Goal: Find specific page/section: Find specific page/section

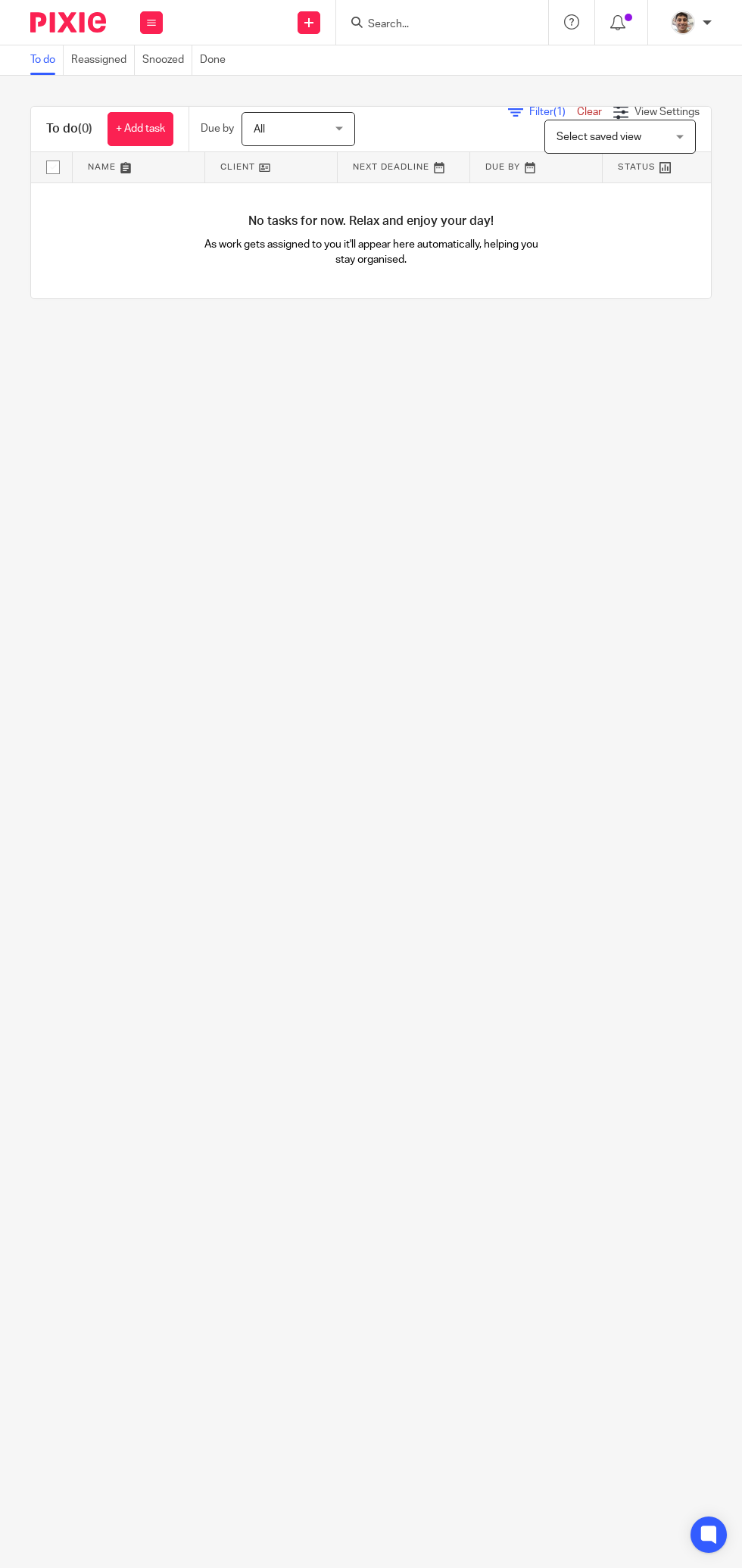
click at [461, 25] on input "Search" at bounding box center [434, 25] width 136 height 14
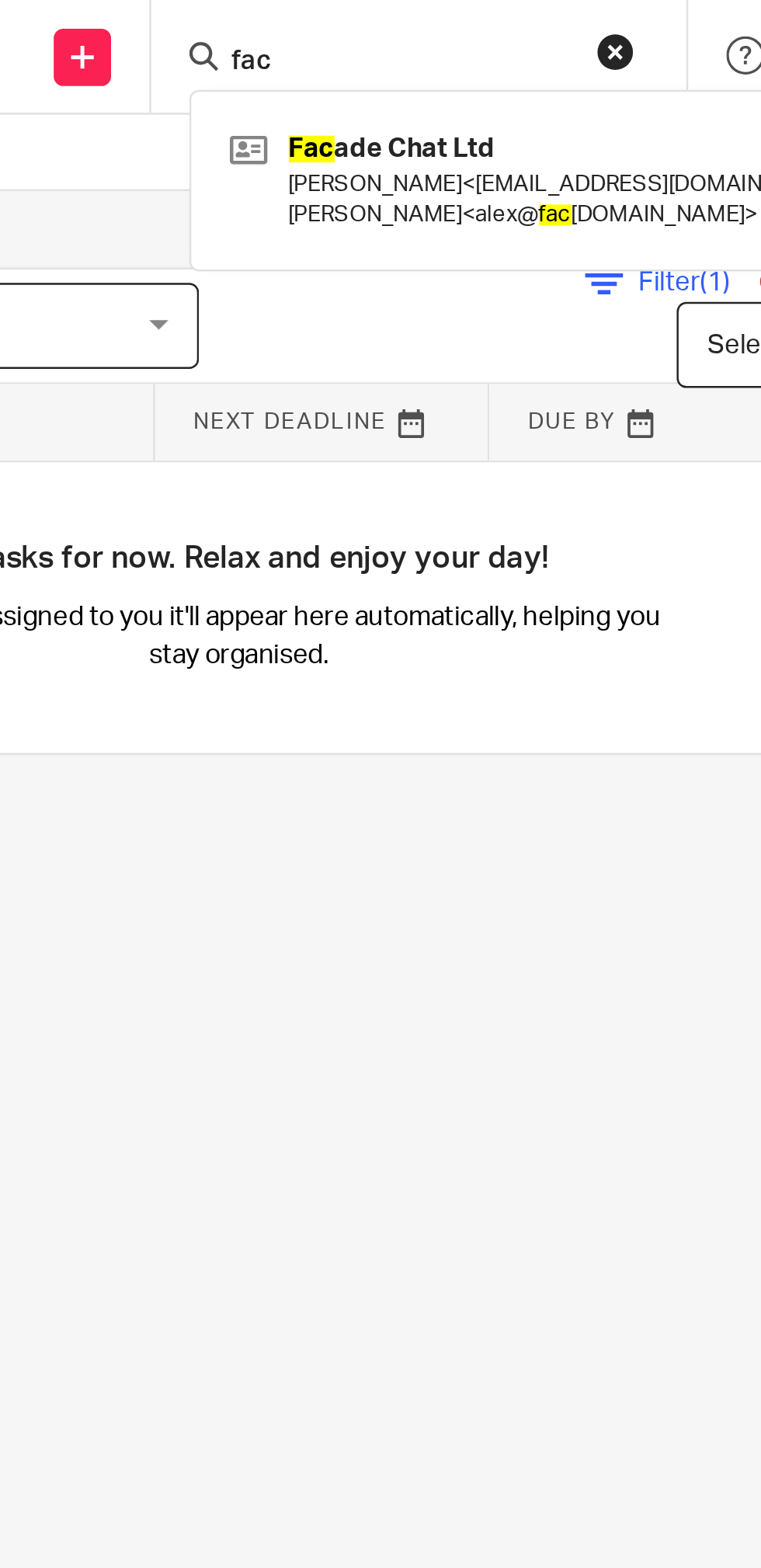
type input "fac"
click at [471, 65] on link at bounding box center [504, 73] width 263 height 48
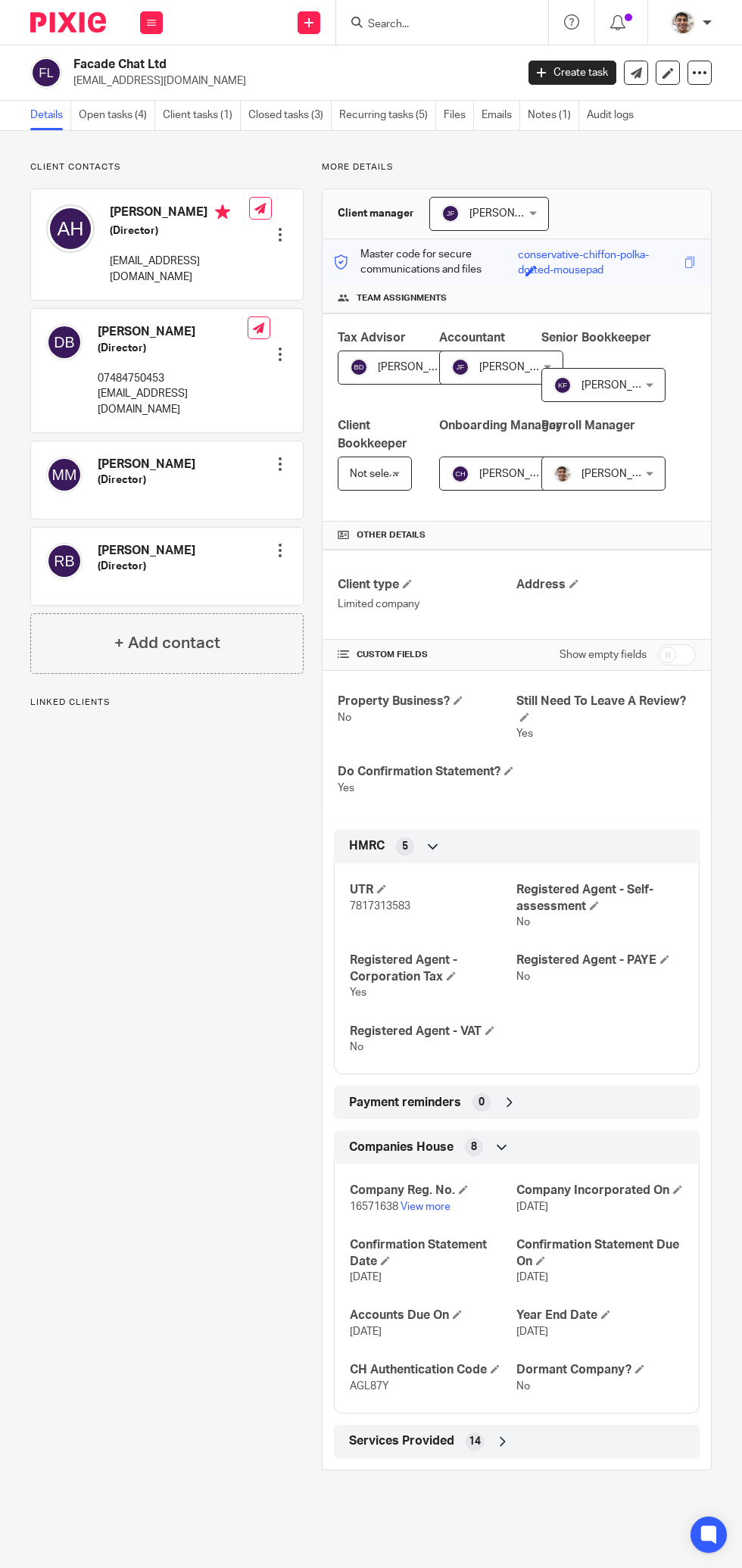
click at [133, 121] on link "Open tasks (4)" at bounding box center [117, 115] width 77 height 30
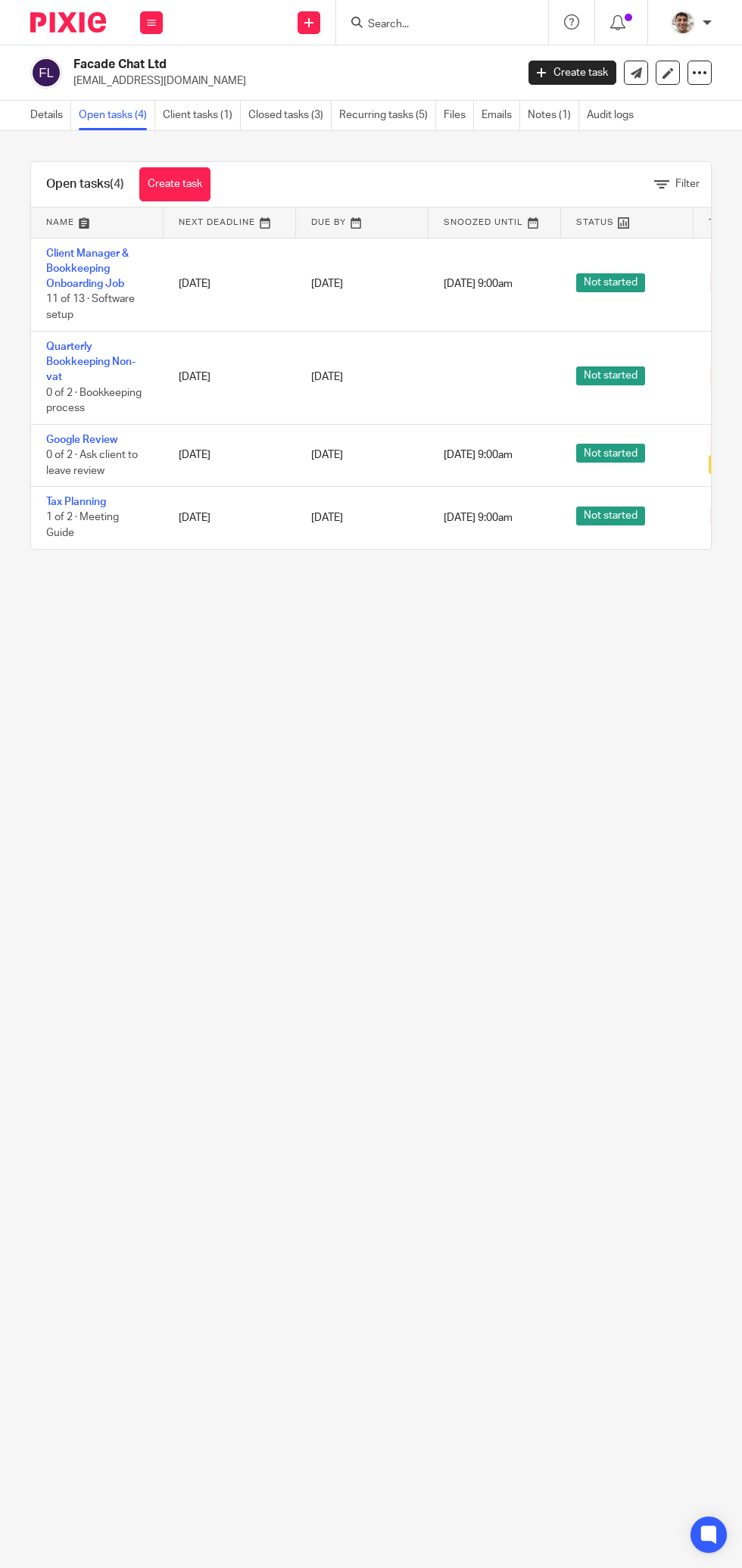
click at [68, 280] on link "Client Manager & Bookkeeping Onboarding Job" at bounding box center [87, 269] width 83 height 42
